Goal: Find specific page/section: Find specific page/section

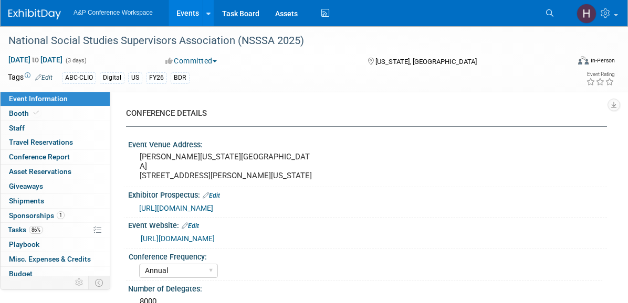
select select "Annual"
select select "Level 3"
select select "Sponsorship"
select select "Schools"
select select "Bloomsbury Digital Resources"
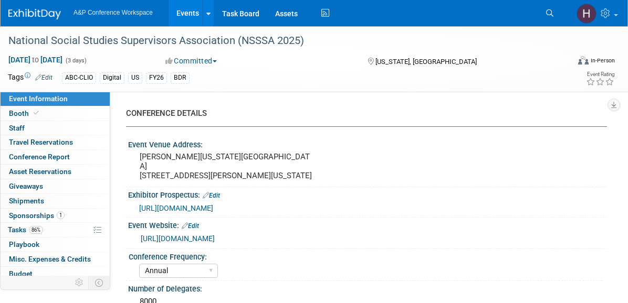
select select "[PERSON_NAME]"
click at [47, 228] on link "86% Tasks 86%" at bounding box center [55, 230] width 109 height 14
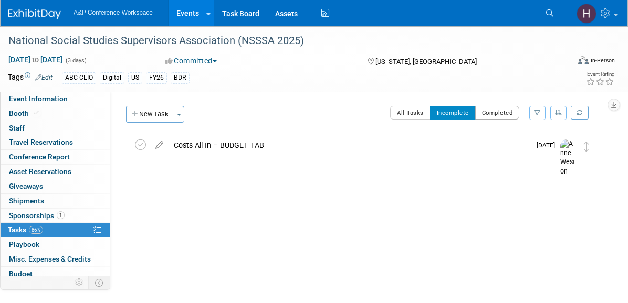
click at [498, 117] on button "Completed" at bounding box center [497, 113] width 45 height 14
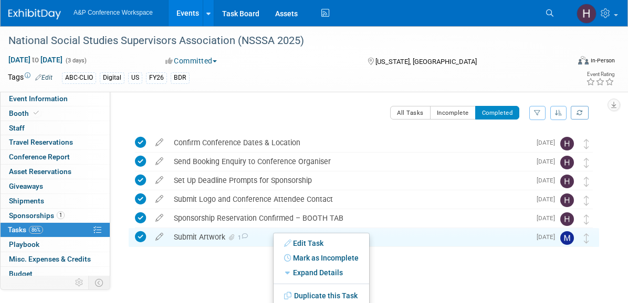
click at [257, 236] on div "Submit Artwork 1" at bounding box center [350, 237] width 362 height 18
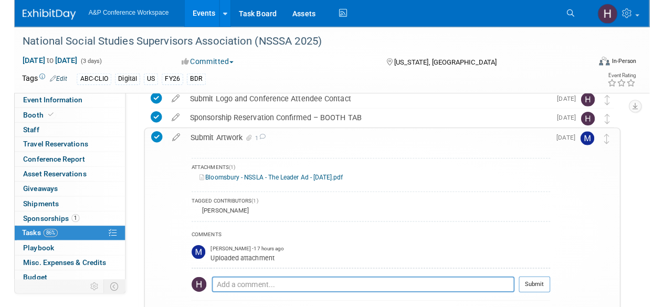
scroll to position [103, 0]
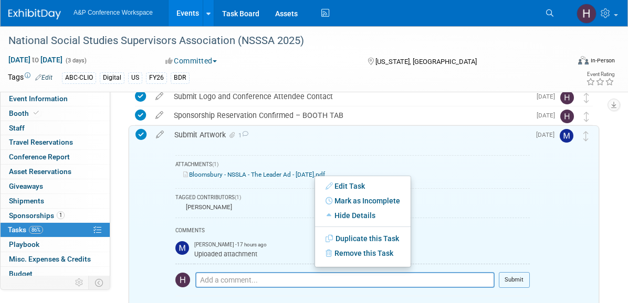
click at [299, 175] on link "Bloomsbury - NSSLA - The Leader Ad - Aug 2025.pdf" at bounding box center [254, 174] width 142 height 7
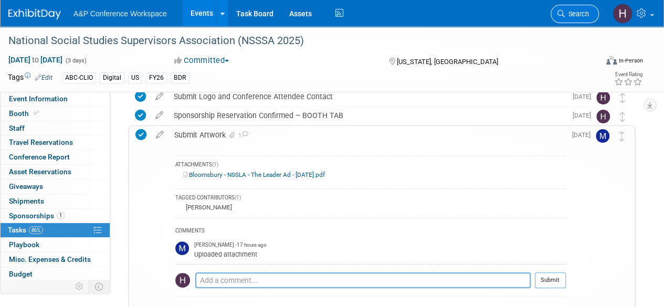
click at [565, 18] on link "Search" at bounding box center [575, 14] width 48 height 18
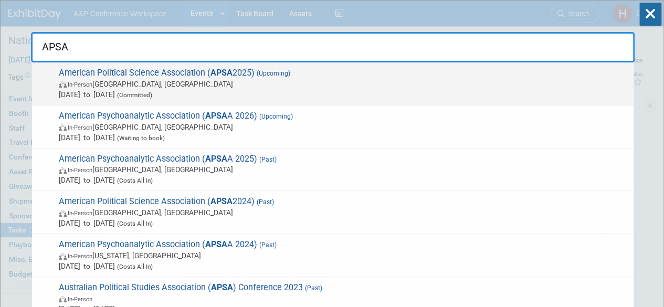
type input "APSA"
click at [504, 86] on span "In-Person Vancouver, Canada" at bounding box center [344, 84] width 570 height 10
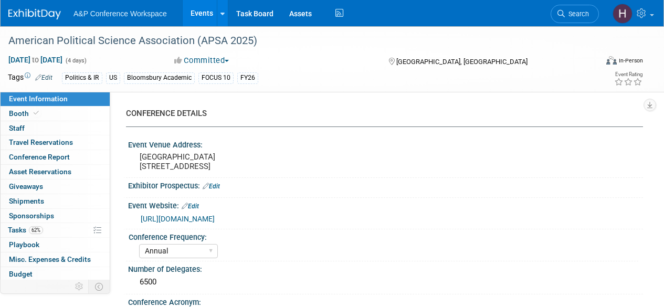
select select "Annual"
select select "Level 2"
select select "In-Person Booth"
select select "Politics & International Relations"
select select "Bloomsbury Academic"
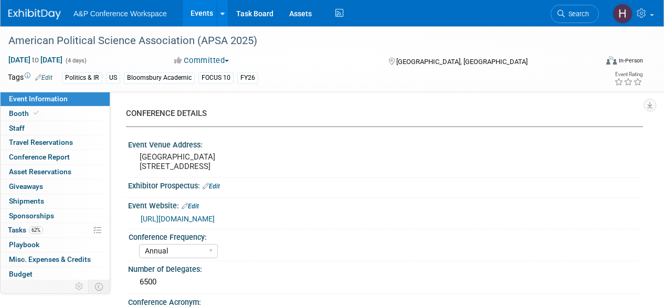
select select "[PERSON_NAME]"
select select "Networking/Commissioning"
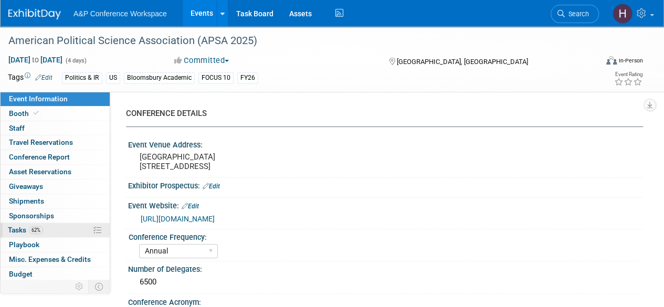
click at [65, 223] on link "62% Tasks 62%" at bounding box center [55, 230] width 109 height 14
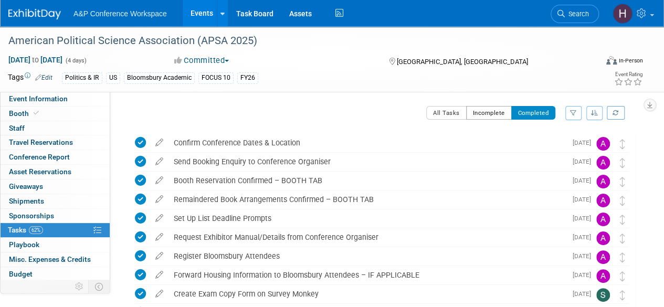
click at [497, 110] on button "Incomplete" at bounding box center [489, 113] width 46 height 14
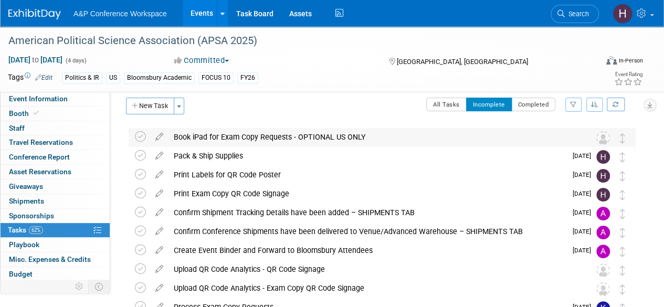
scroll to position [9, 0]
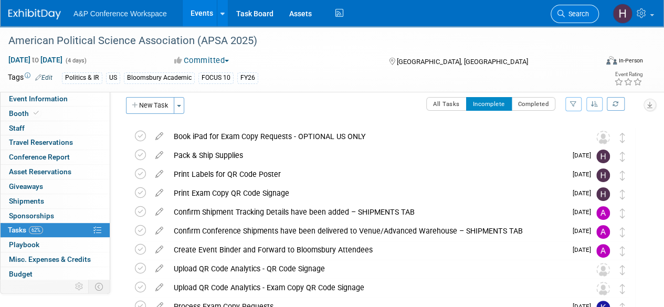
click at [565, 21] on link "Search" at bounding box center [575, 14] width 48 height 18
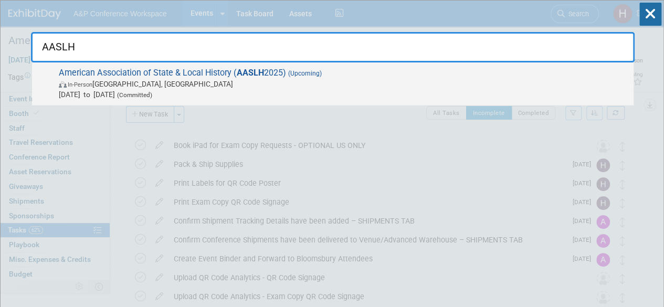
type input "AASLH"
click at [536, 64] on div "American Association of State & Local History ( AASLH 2025) (Upcoming) In-Perso…" at bounding box center [333, 83] width 602 height 43
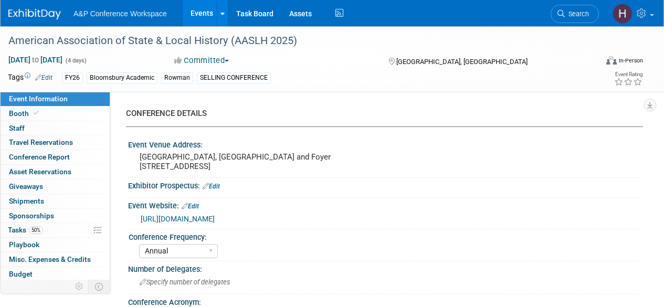
select select "Annual"
select select "Level 2"
select select "In-Person Booth"
select select "Museum Professionals"
select select "Bloomsbury Academic"
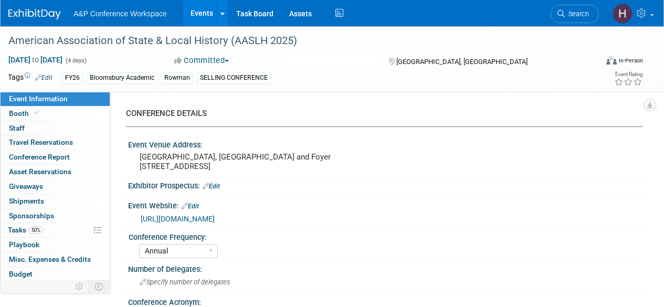
select select "[PERSON_NAME]"
select select "Brand/Subject Presence​"
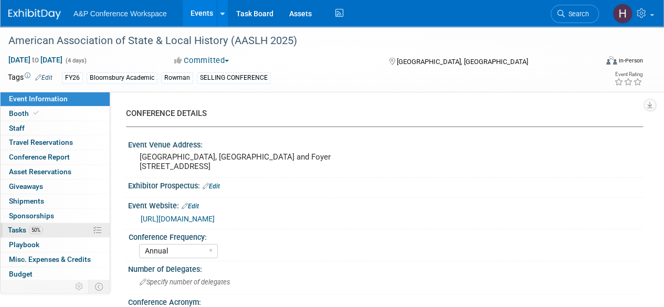
click at [55, 225] on link "50% Tasks 50%" at bounding box center [55, 230] width 109 height 14
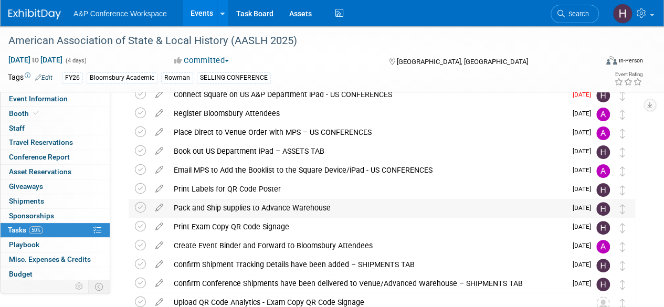
scroll to position [52, 0]
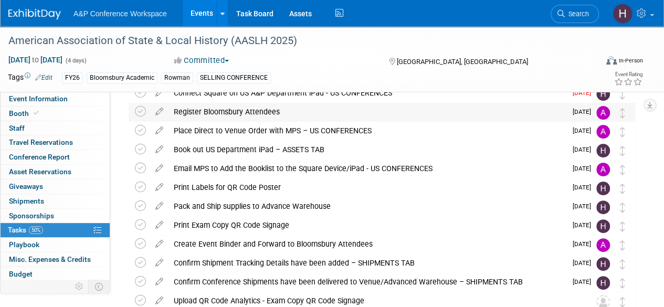
drag, startPoint x: 330, startPoint y: 207, endPoint x: 488, endPoint y: 112, distance: 184.1
click at [488, 112] on div "American Association of State & Local History (AASLH 2025) Cincinnati, OH Sep 1…" at bounding box center [379, 263] width 512 height 360
click at [657, 63] on div "American Association of State & Local History (AASLH 2025) Sep 10, 2025 to Sep …" at bounding box center [332, 59] width 664 height 66
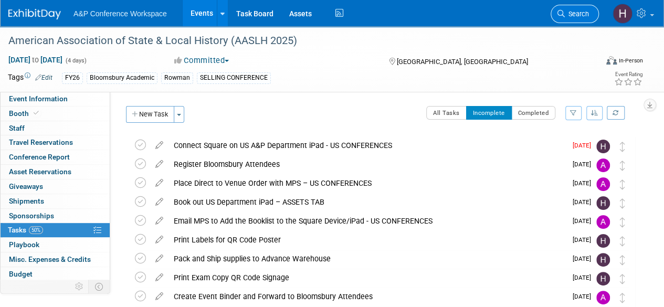
click at [567, 13] on span "Search" at bounding box center [577, 14] width 24 height 8
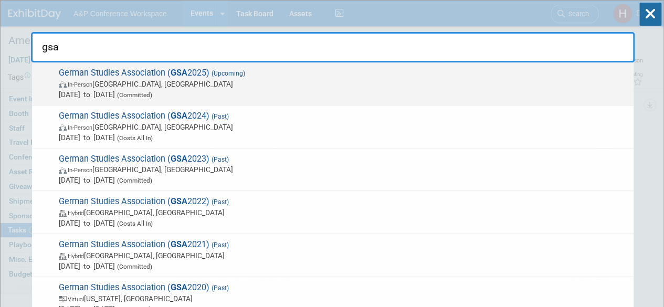
type input "gsa"
click at [488, 68] on span "German Studies Association ( GSA 2025) (Upcoming) In-Person Arlington, VA Sep 2…" at bounding box center [342, 84] width 573 height 32
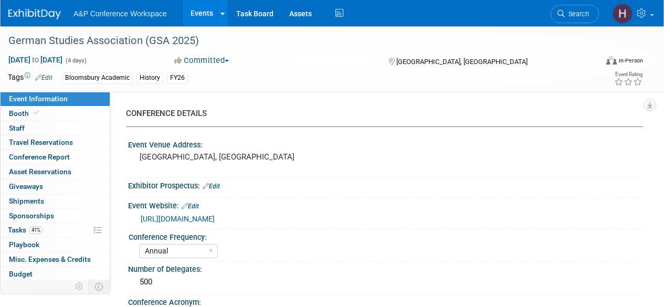
select select "Annual"
select select "Level 2"
select select "In-Person Booth"
select select "History"
select select "Bloomsbury Academic"
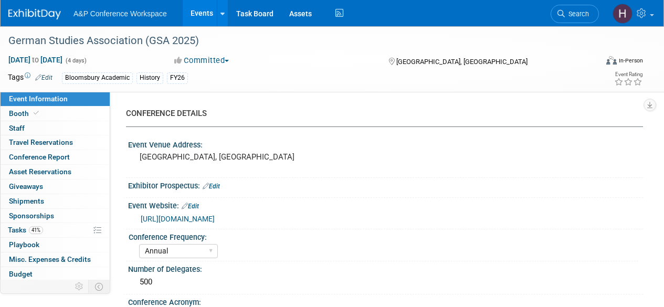
select select "[PERSON_NAME]"
select select "Brand/Subject Presence​"
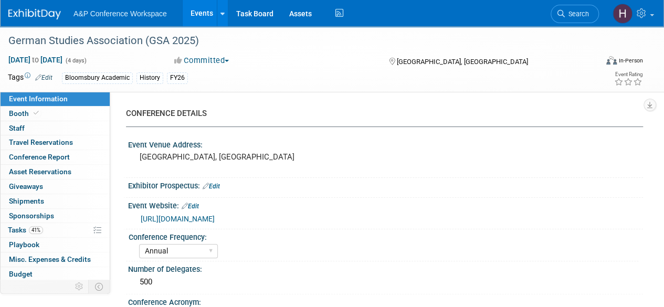
scroll to position [200, 0]
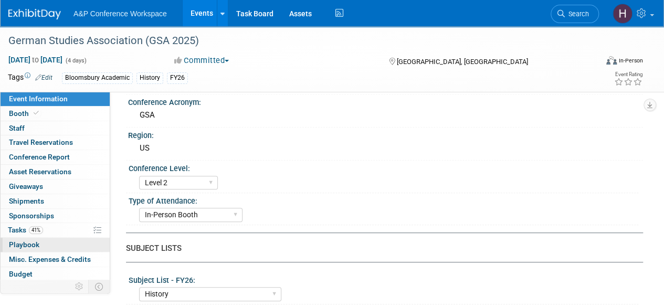
click at [38, 238] on link "0 Playbook 0" at bounding box center [55, 245] width 109 height 14
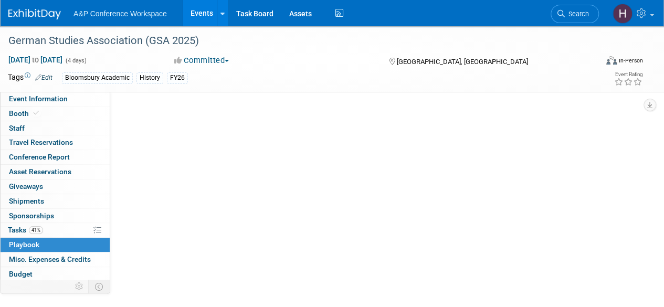
scroll to position [0, 0]
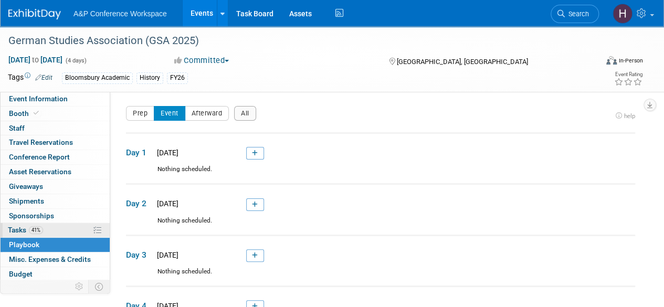
click at [30, 233] on span "Tasks 41%" at bounding box center [25, 230] width 35 height 8
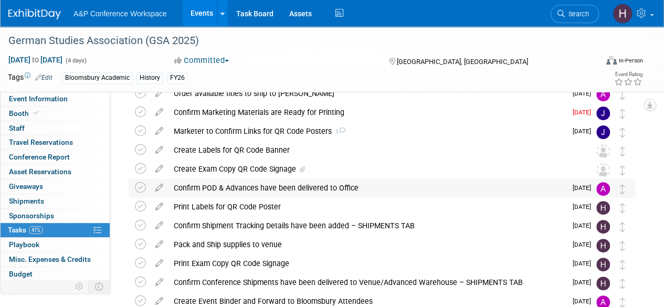
scroll to position [90, 0]
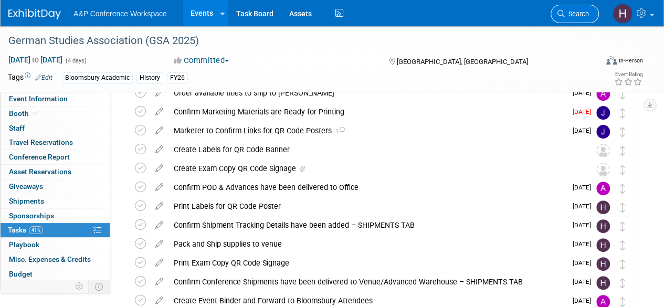
click at [559, 16] on icon at bounding box center [560, 13] width 7 height 7
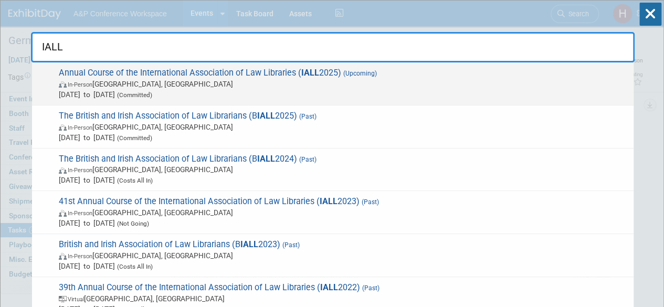
type input "IALL"
click at [504, 85] on span "In-Person Houston, TX" at bounding box center [344, 84] width 570 height 10
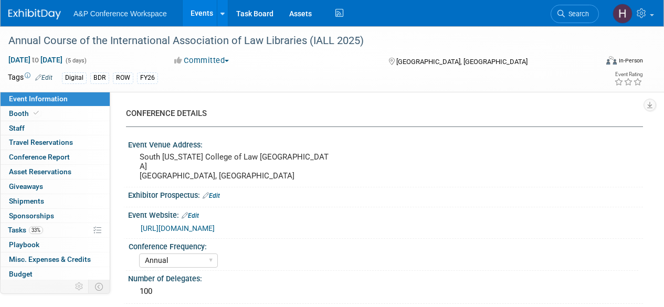
select select "Annual"
select select "Level 2"
select select "In-Person Booth"
select select "Libraries"
select select "Bloomsbury Digital Resources"
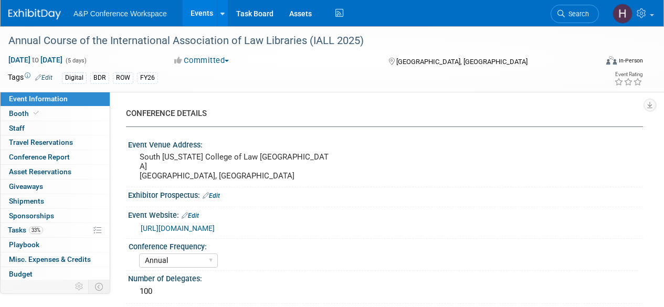
select select "[PERSON_NAME]"
select select "BDR Product Awareness and Trial Generation​"
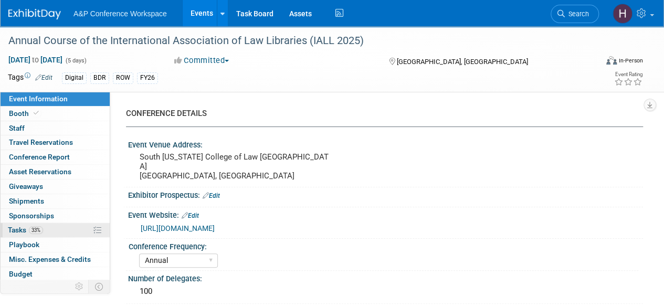
click at [39, 231] on span "33%" at bounding box center [36, 230] width 14 height 8
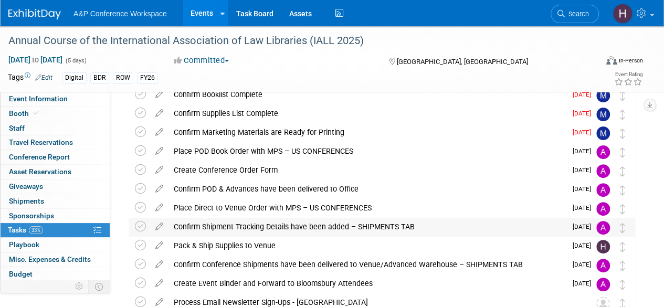
scroll to position [75, 0]
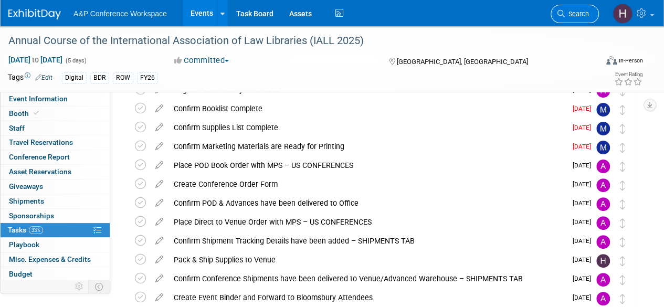
click at [572, 17] on span "Search" at bounding box center [577, 14] width 24 height 8
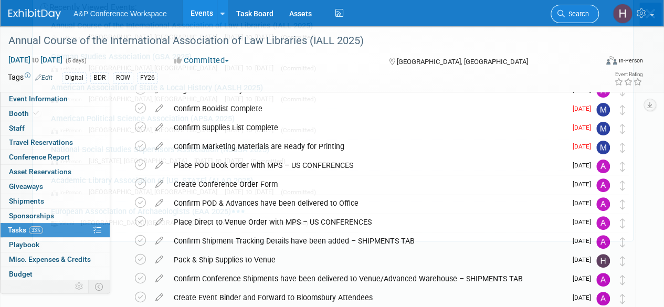
scroll to position [0, 0]
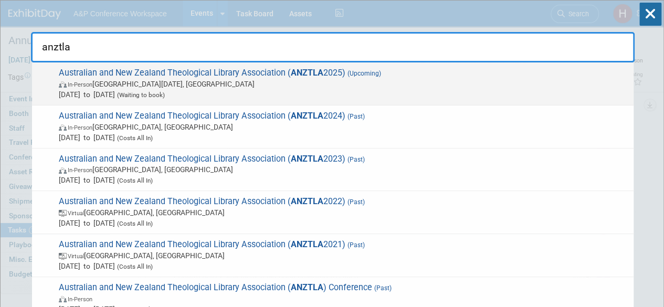
type input "anztla"
click at [466, 70] on span "Australian and New Zealand Theological Library Association ( ANZTLA 2025) (Upco…" at bounding box center [342, 84] width 573 height 32
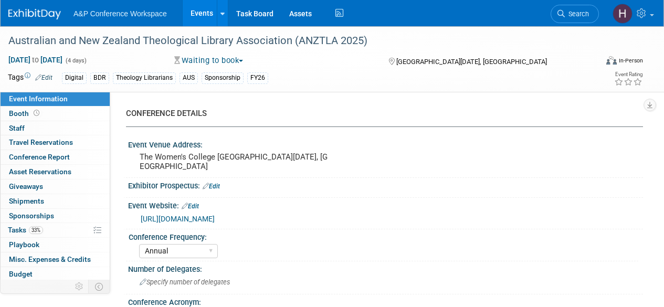
select select "Annual"
select select "Level 3"
select select "Sponsorship"
select select "Libraries"
select select "Bloomsbury Digital Resources"
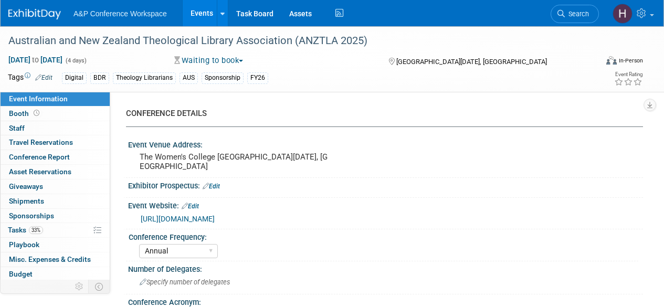
select select "[PERSON_NAME]"
select select "BDR Product Awareness and Trial Generation​"
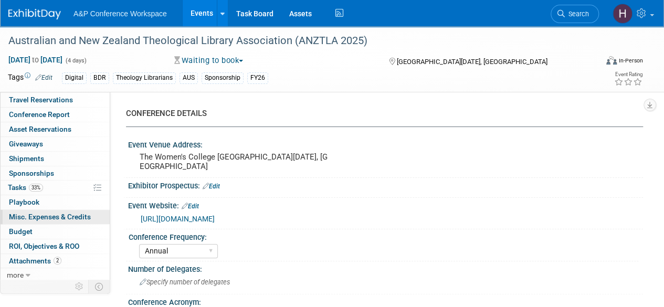
scroll to position [43, 0]
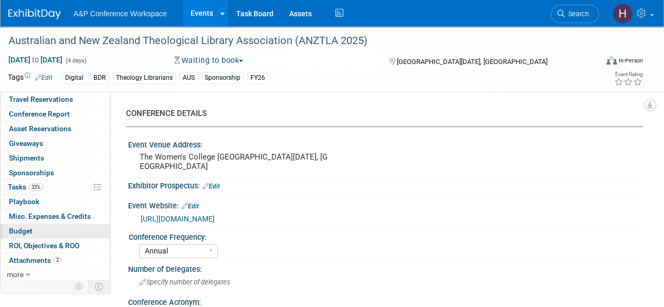
click at [30, 224] on link "Budget" at bounding box center [55, 231] width 109 height 14
